Goal: Obtain resource: Download file/media

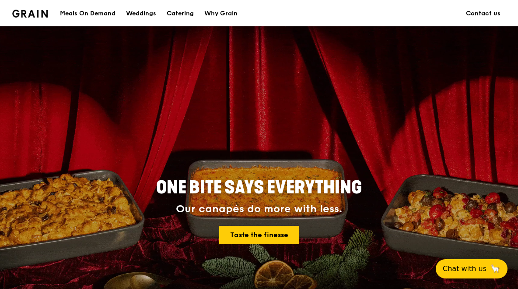
scroll to position [397, 0]
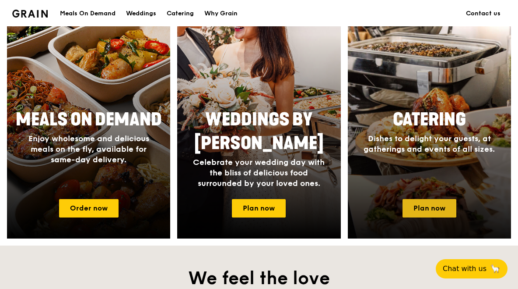
click at [433, 212] on link "Plan now" at bounding box center [430, 208] width 54 height 18
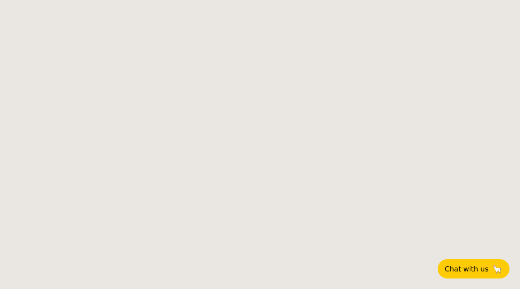
select select
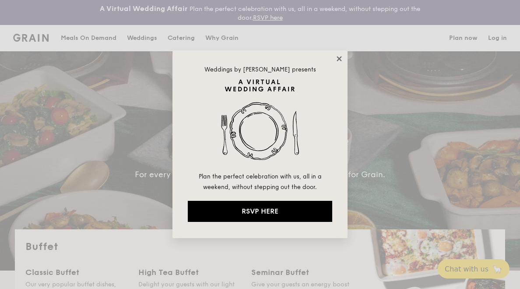
click at [339, 55] on icon at bounding box center [339, 59] width 8 height 8
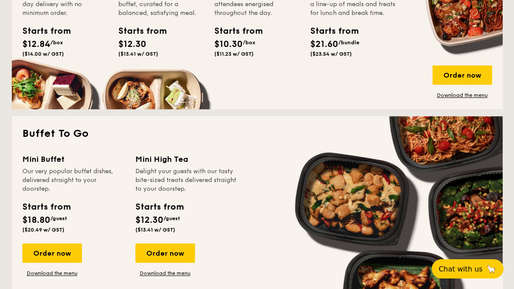
scroll to position [508, 0]
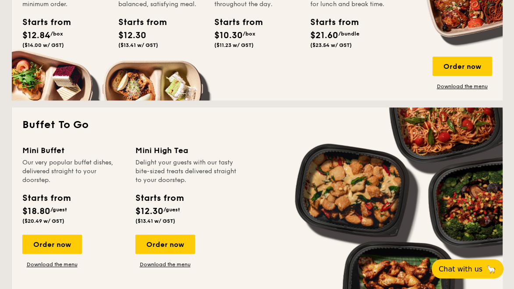
drag, startPoint x: 517, startPoint y: 21, endPoint x: 499, endPoint y: 84, distance: 65.1
click at [59, 264] on link "Download the menu" at bounding box center [52, 264] width 60 height 7
